Goal: Task Accomplishment & Management: Manage account settings

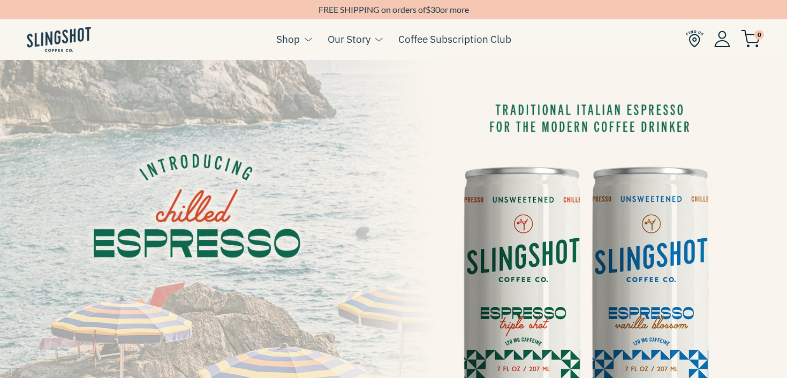
click at [720, 40] on img at bounding box center [722, 39] width 16 height 17
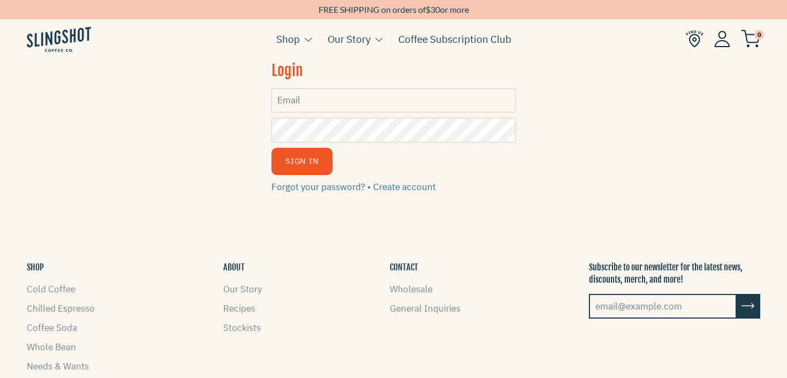
type input "[PERSON_NAME][EMAIL_ADDRESS][DOMAIN_NAME]"
click at [299, 163] on button "Sign In" at bounding box center [302, 161] width 61 height 27
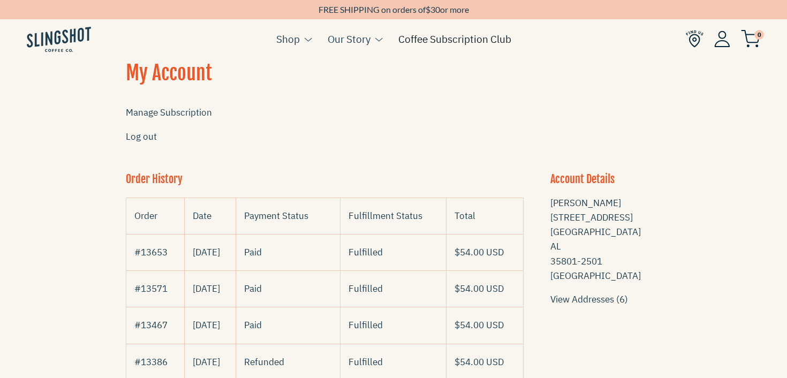
click at [450, 37] on link "Coffee Subscription Club" at bounding box center [454, 39] width 113 height 16
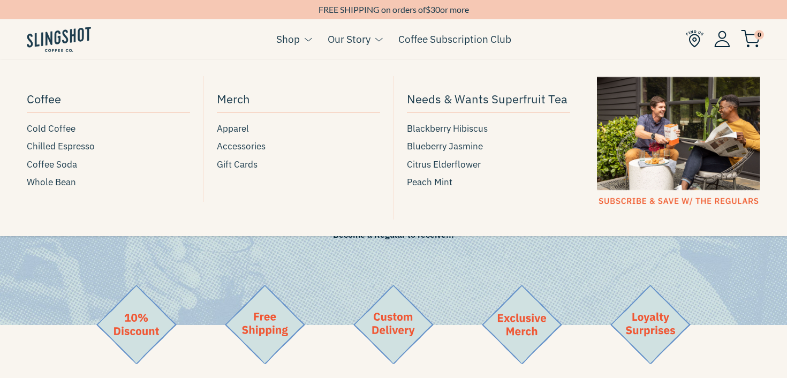
click at [300, 40] on button at bounding box center [306, 40] width 12 height 14
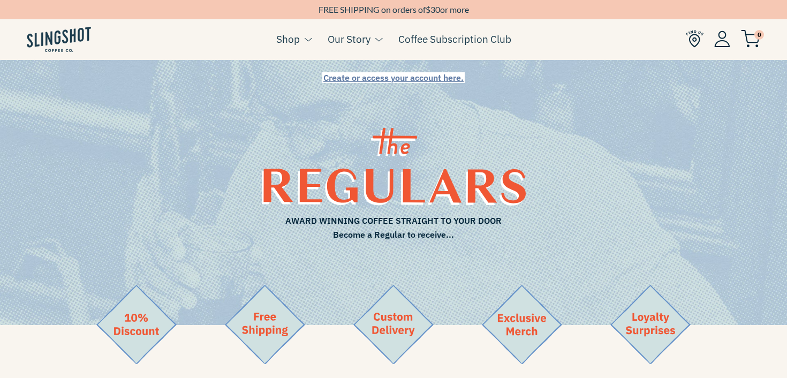
click at [724, 46] on img at bounding box center [722, 39] width 16 height 17
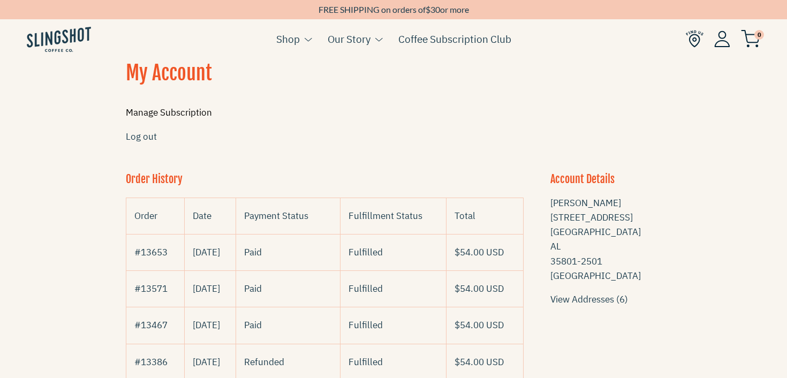
click at [145, 111] on link "Manage Subscription" at bounding box center [169, 113] width 86 height 12
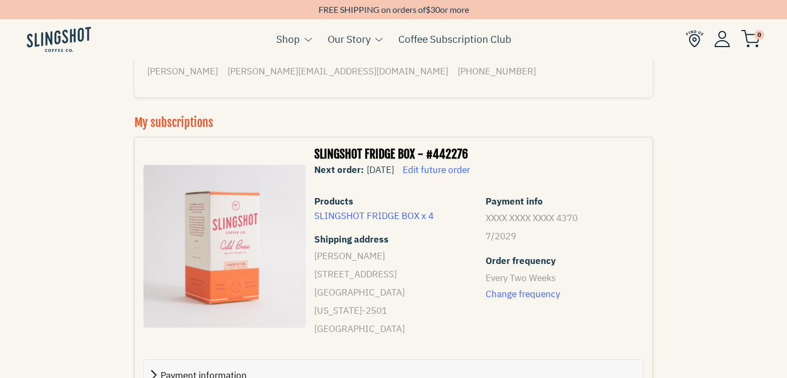
scroll to position [151, 0]
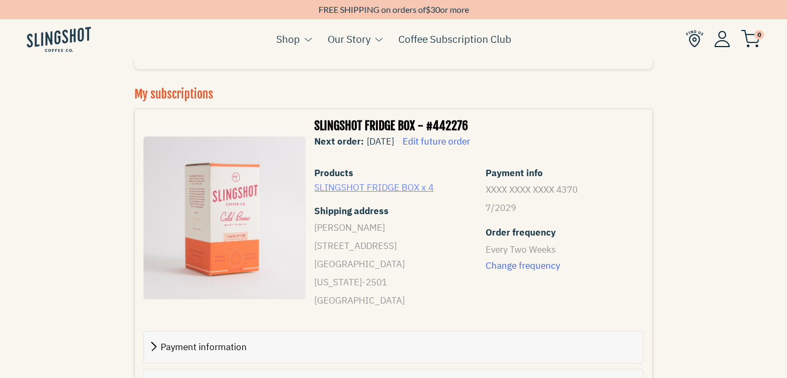
click at [424, 186] on link "SLINGSHOT FRIDGE BOX x 4" at bounding box center [373, 188] width 119 height 12
click at [465, 141] on span "Edit future order" at bounding box center [436, 141] width 67 height 12
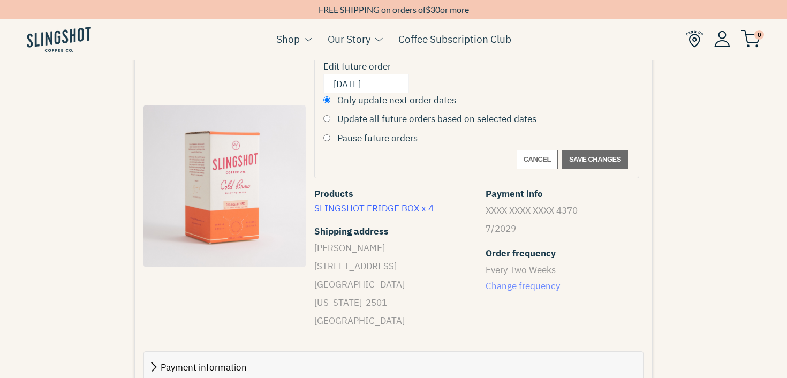
scroll to position [238, 0]
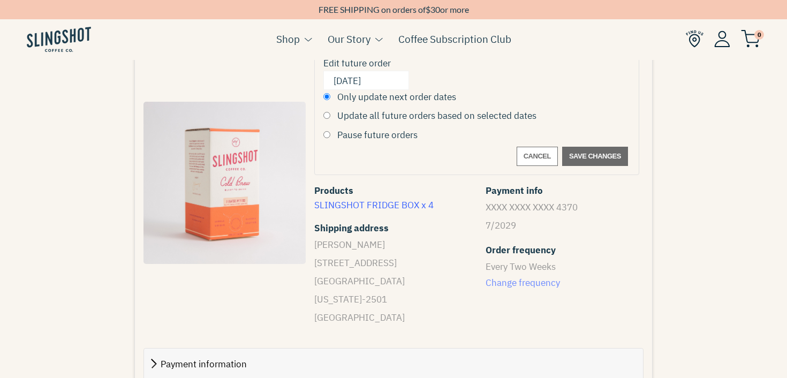
click at [533, 281] on span "Change frequency" at bounding box center [563, 283] width 154 height 14
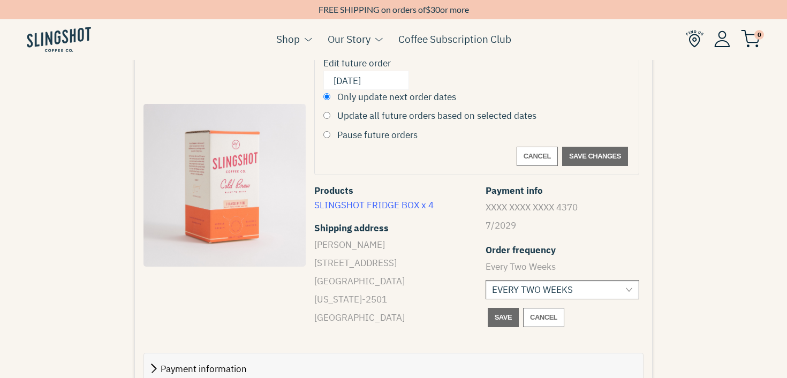
click at [541, 292] on select "MONTHLY EVERY TWO WEEKS" at bounding box center [563, 289] width 154 height 19
select select "7738"
click at [486, 280] on select "MONTHLY EVERY TWO WEEKS" at bounding box center [563, 289] width 154 height 19
click at [542, 321] on span "Cancel" at bounding box center [543, 317] width 27 height 13
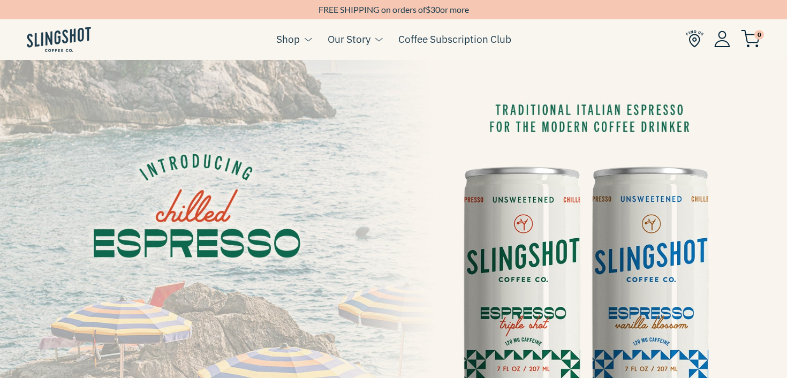
click at [716, 39] on img at bounding box center [722, 39] width 16 height 17
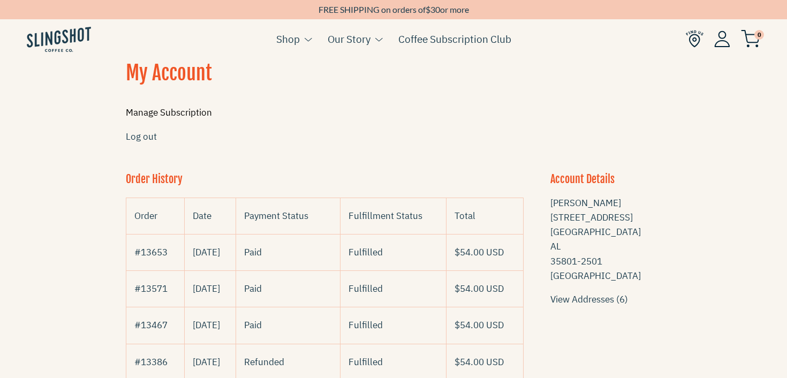
click at [156, 112] on link "Manage Subscription" at bounding box center [169, 113] width 86 height 12
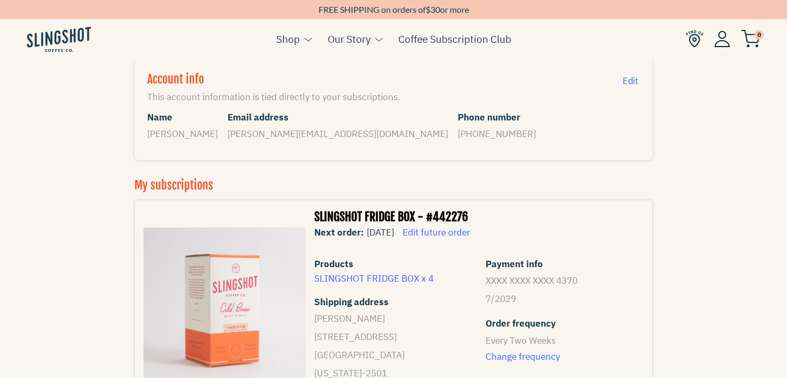
scroll to position [91, 0]
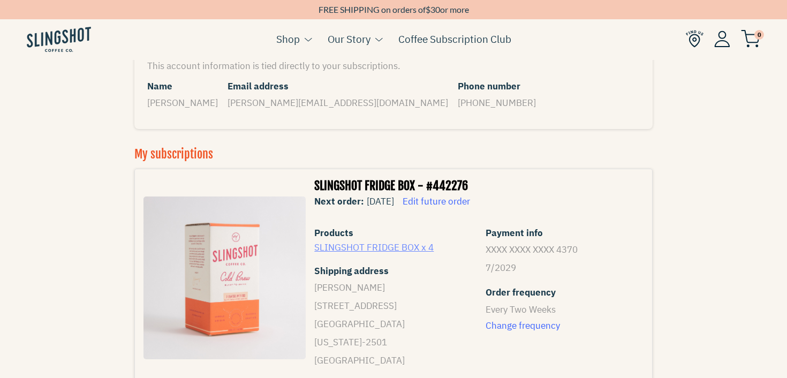
click at [429, 247] on link "SLINGSHOT FRIDGE BOX x 4" at bounding box center [373, 248] width 119 height 12
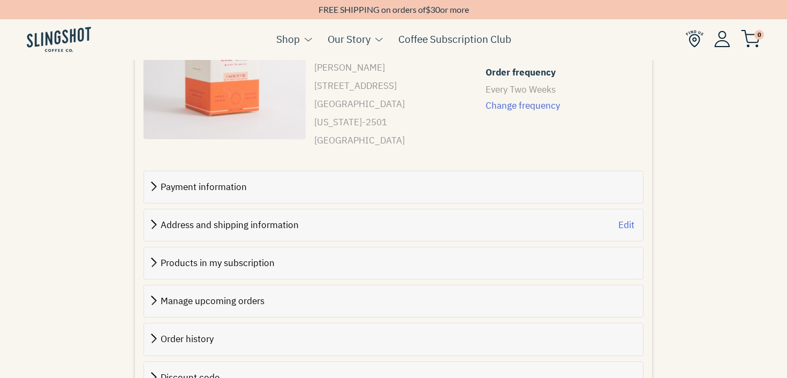
scroll to position [319, 0]
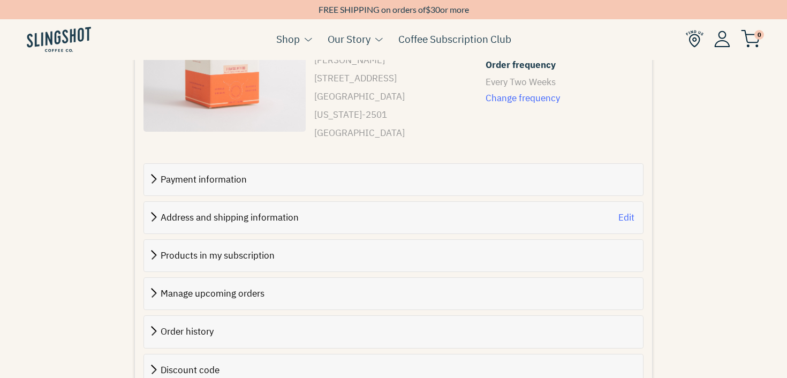
click at [297, 249] on div "Products in my subscription" at bounding box center [394, 256] width 482 height 14
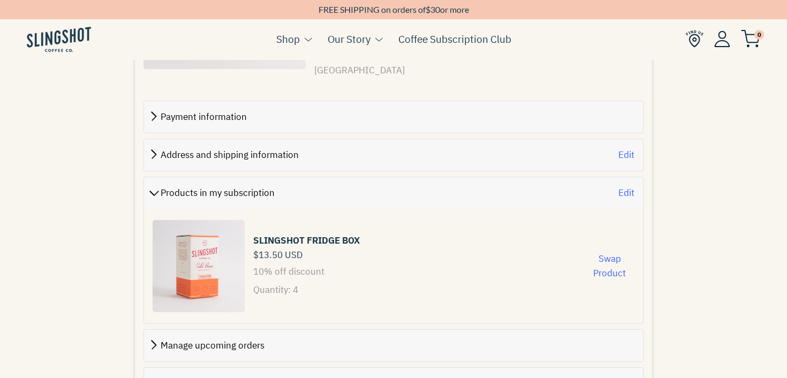
scroll to position [382, 0]
click at [300, 280] on p "Quantity: 4" at bounding box center [416, 289] width 327 height 18
drag, startPoint x: 293, startPoint y: 269, endPoint x: 605, endPoint y: 235, distance: 313.6
click at [293, 280] on p "Quantity: 4" at bounding box center [416, 289] width 327 height 18
click at [603, 251] on button "Swap Product" at bounding box center [610, 265] width 50 height 29
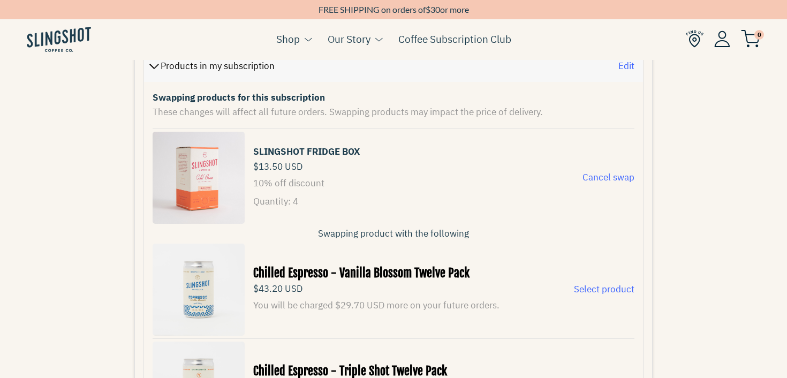
scroll to position [436, 0]
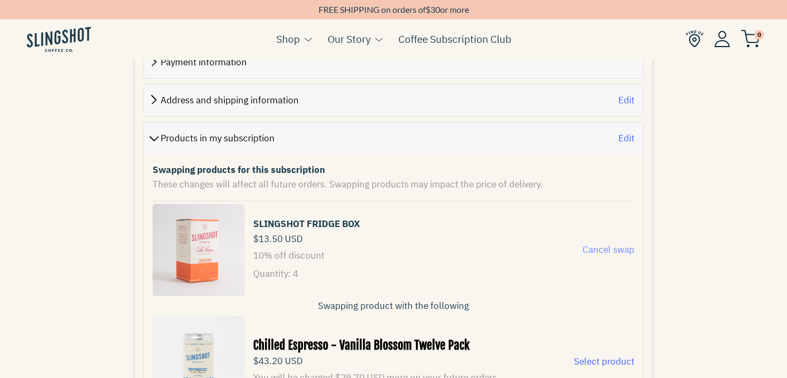
click at [604, 244] on span "Cancel swap" at bounding box center [609, 250] width 52 height 12
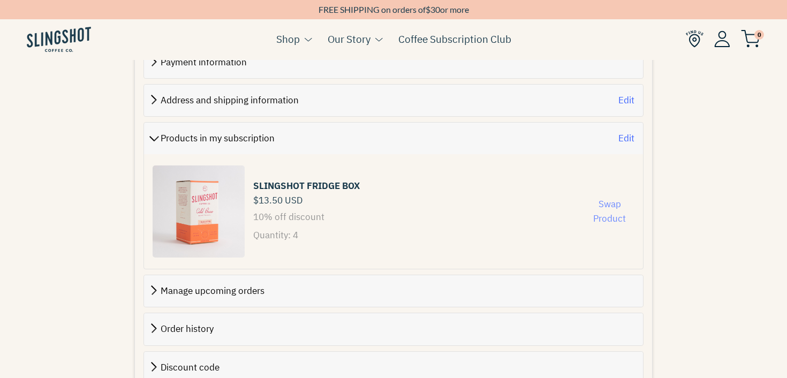
click at [604, 201] on button "Swap Product" at bounding box center [610, 211] width 50 height 29
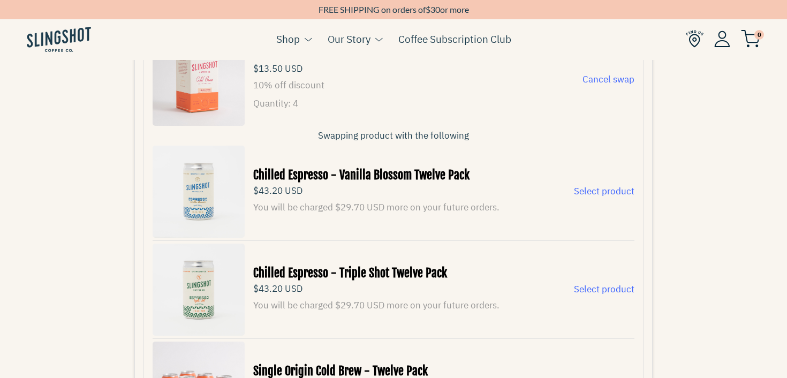
scroll to position [600, 0]
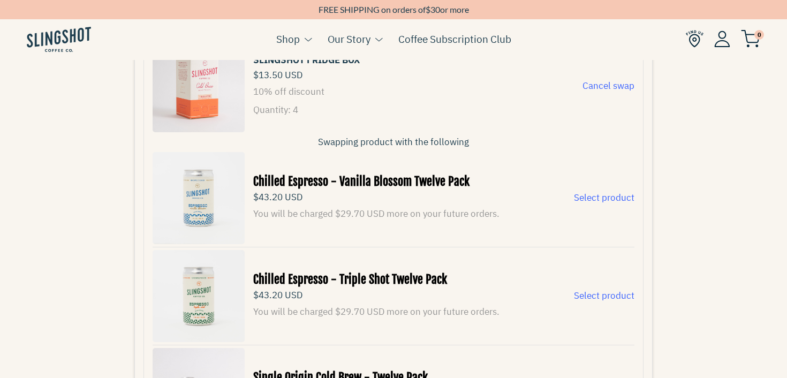
click at [291, 101] on p "Quantity: 4" at bounding box center [415, 110] width 325 height 18
click at [299, 101] on p "Quantity: 4" at bounding box center [415, 110] width 325 height 18
click at [295, 101] on p "Quantity: 4" at bounding box center [415, 110] width 325 height 18
drag, startPoint x: 295, startPoint y: 92, endPoint x: 310, endPoint y: 92, distance: 14.5
click at [310, 101] on p "Quantity: 4" at bounding box center [415, 110] width 325 height 18
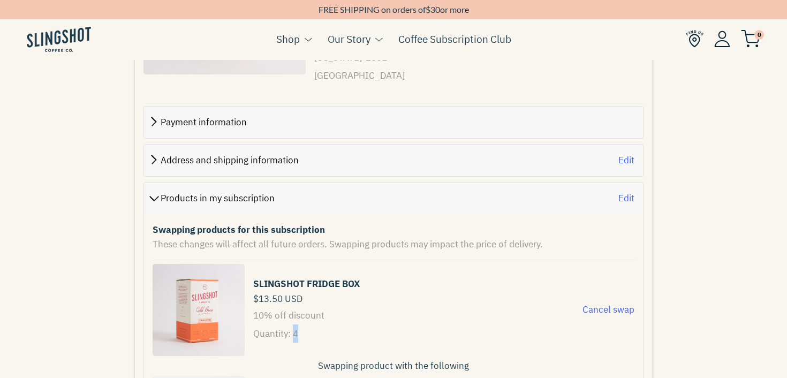
scroll to position [376, 0]
click at [279, 191] on div "Products in my subscription" at bounding box center [381, 198] width 457 height 14
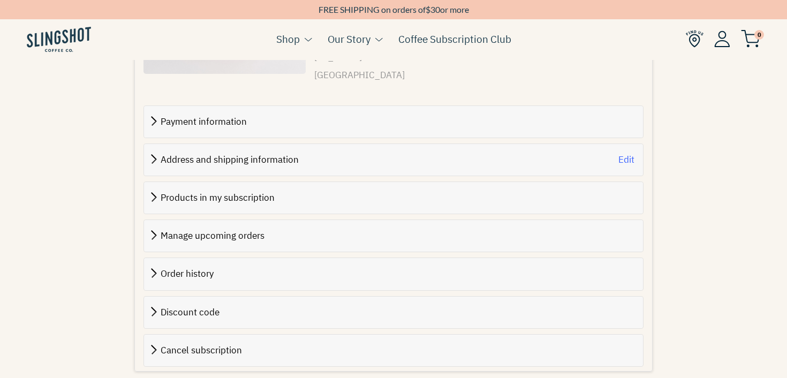
scroll to position [385, 0]
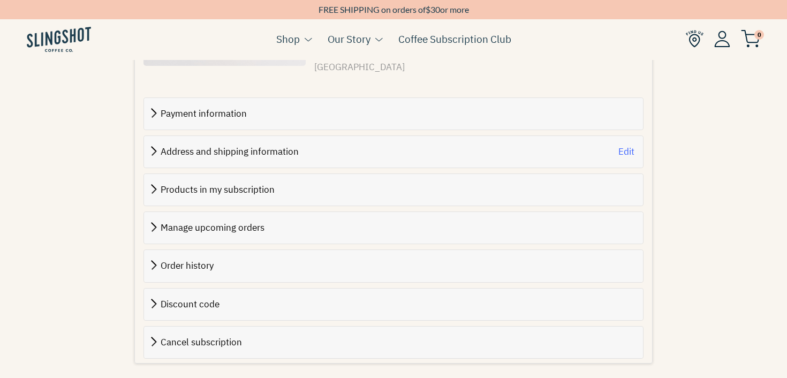
click at [358, 221] on div "Manage upcoming orders" at bounding box center [394, 228] width 482 height 14
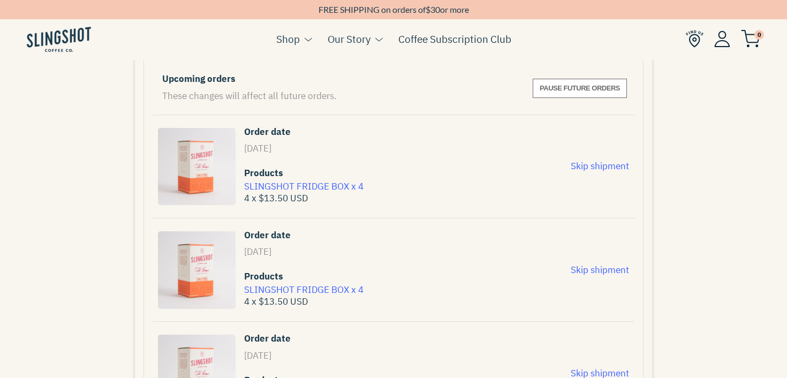
scroll to position [576, 0]
click at [598, 159] on span "Skip shipment" at bounding box center [600, 165] width 58 height 12
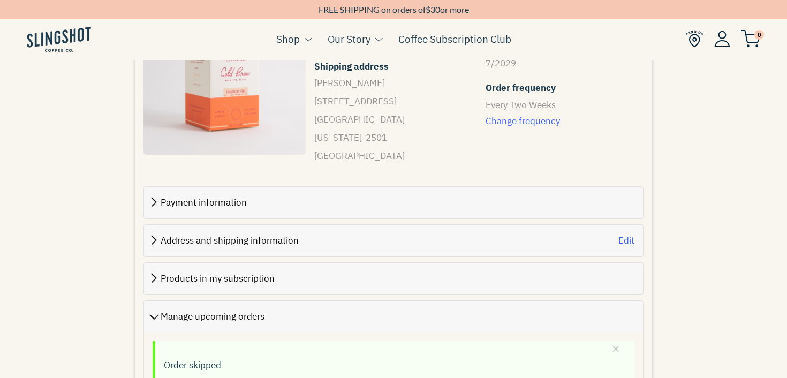
scroll to position [78, 0]
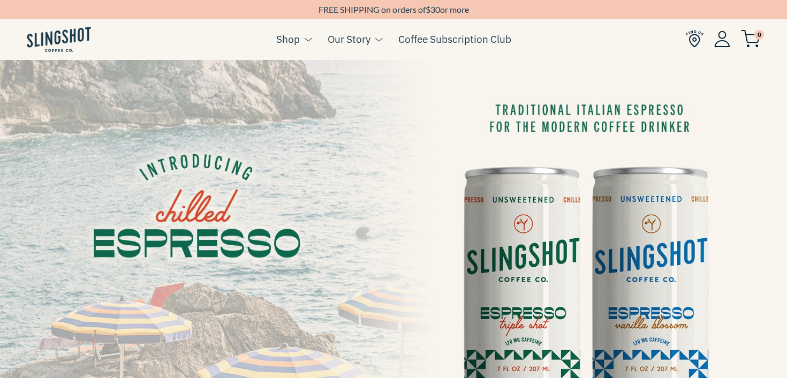
click at [726, 41] on img at bounding box center [722, 39] width 16 height 17
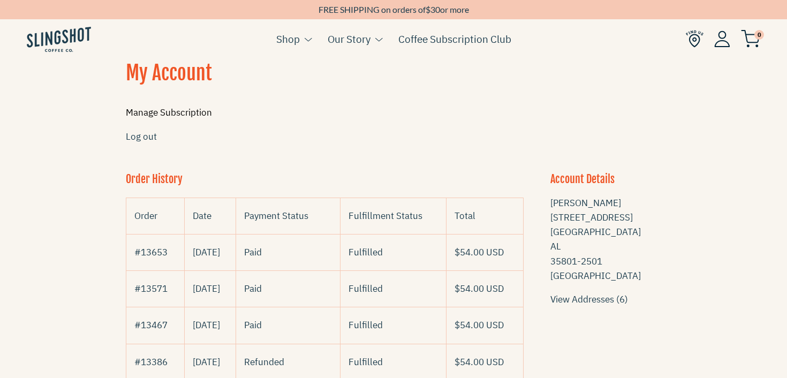
click at [176, 115] on link "Manage Subscription" at bounding box center [169, 113] width 86 height 12
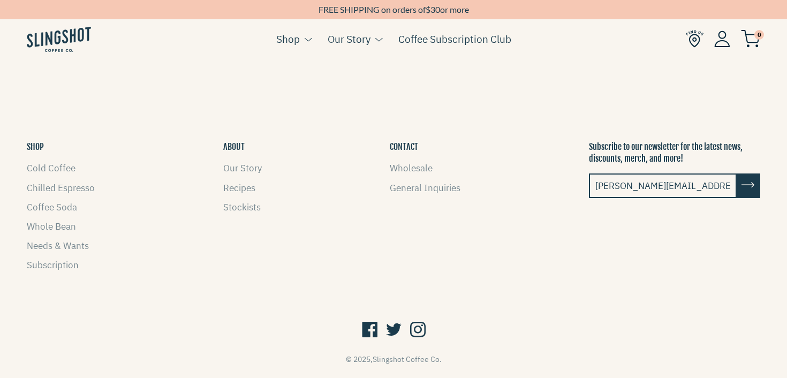
scroll to position [705, 0]
